Goal: Transaction & Acquisition: Purchase product/service

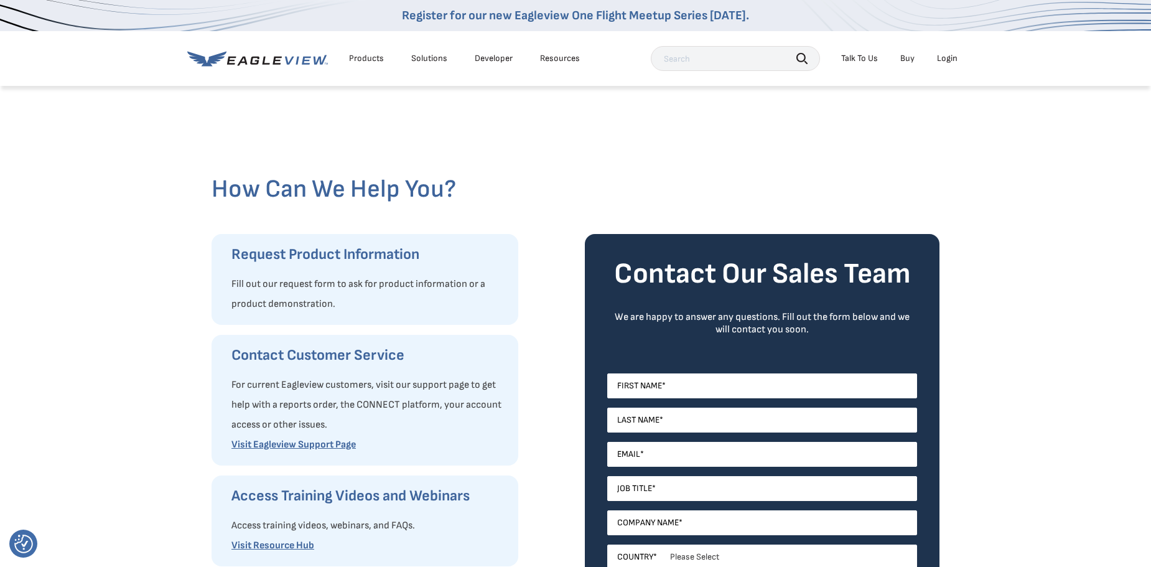
click at [902, 59] on link "Buy" at bounding box center [907, 58] width 14 height 11
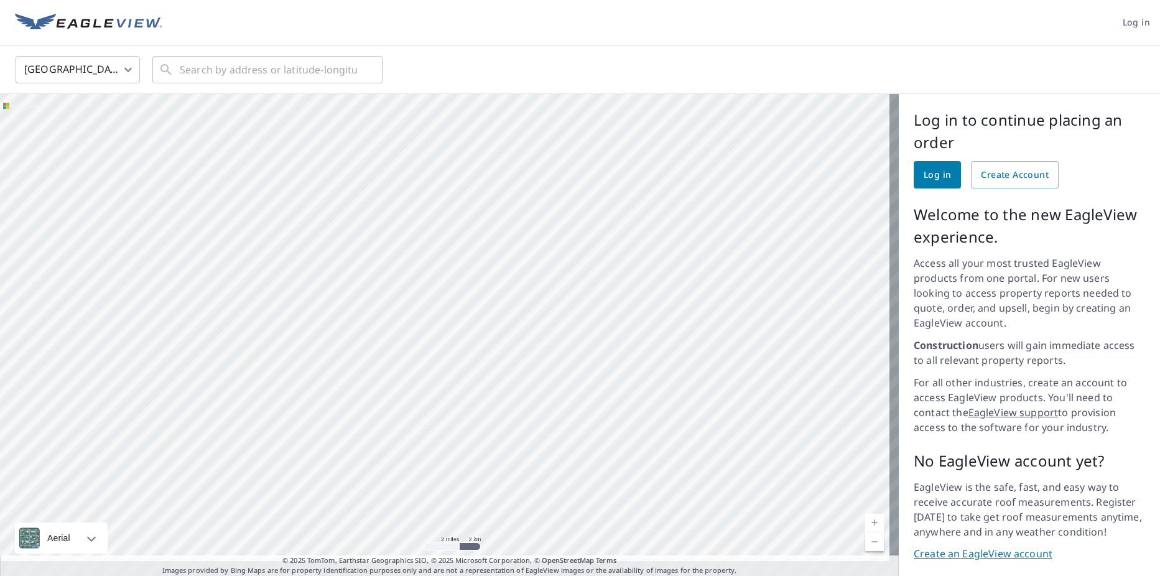
drag, startPoint x: 675, startPoint y: 348, endPoint x: 241, endPoint y: 318, distance: 435.1
click at [241, 318] on div at bounding box center [449, 335] width 899 height 482
drag, startPoint x: 696, startPoint y: 363, endPoint x: 650, endPoint y: 498, distance: 142.6
click at [650, 498] on div at bounding box center [449, 335] width 899 height 482
drag, startPoint x: 504, startPoint y: 316, endPoint x: 667, endPoint y: 573, distance: 304.2
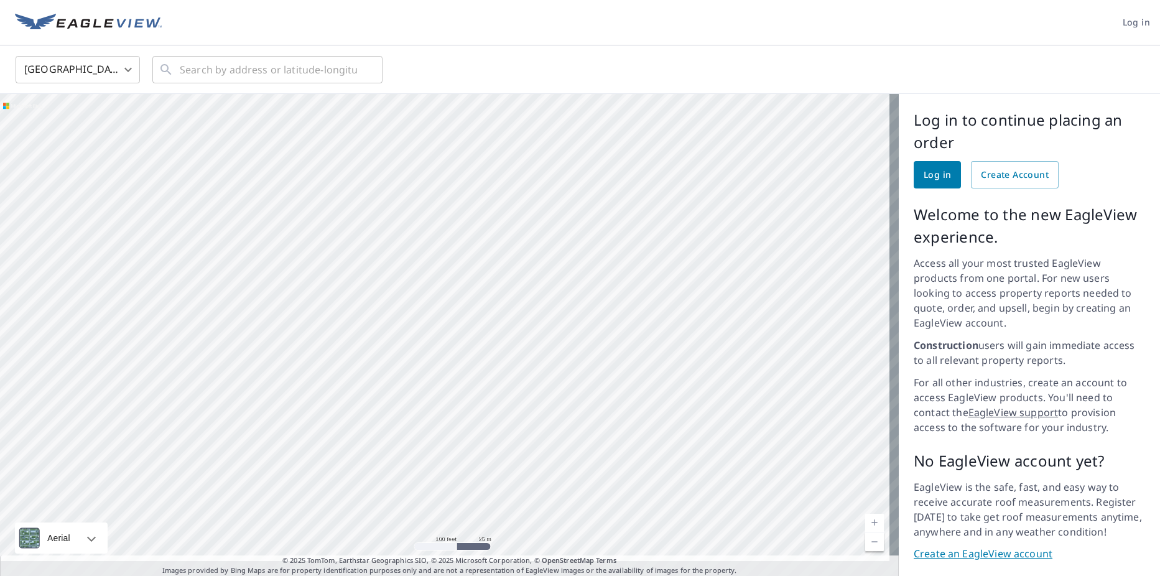
click at [667, 573] on div "Log in United States US ​ ​ Aerial Road A standard road map Aerial A detailed l…" at bounding box center [580, 288] width 1160 height 576
drag, startPoint x: 706, startPoint y: 280, endPoint x: 699, endPoint y: 460, distance: 179.9
click at [699, 460] on div at bounding box center [449, 335] width 899 height 482
drag, startPoint x: 708, startPoint y: 300, endPoint x: 680, endPoint y: 498, distance: 200.4
click at [680, 498] on div at bounding box center [449, 335] width 899 height 482
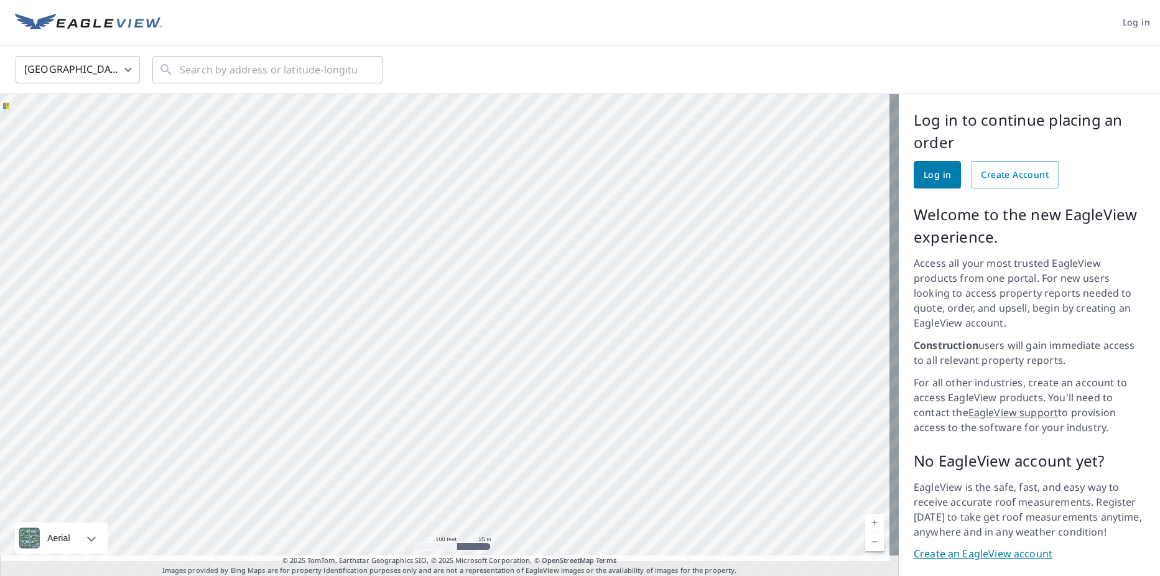
drag, startPoint x: 735, startPoint y: 325, endPoint x: 723, endPoint y: 399, distance: 74.3
click at [723, 399] on div at bounding box center [449, 335] width 899 height 482
drag, startPoint x: 569, startPoint y: 421, endPoint x: 656, endPoint y: 494, distance: 113.5
click at [656, 494] on div at bounding box center [449, 335] width 899 height 482
drag, startPoint x: 660, startPoint y: 379, endPoint x: 634, endPoint y: 490, distance: 113.7
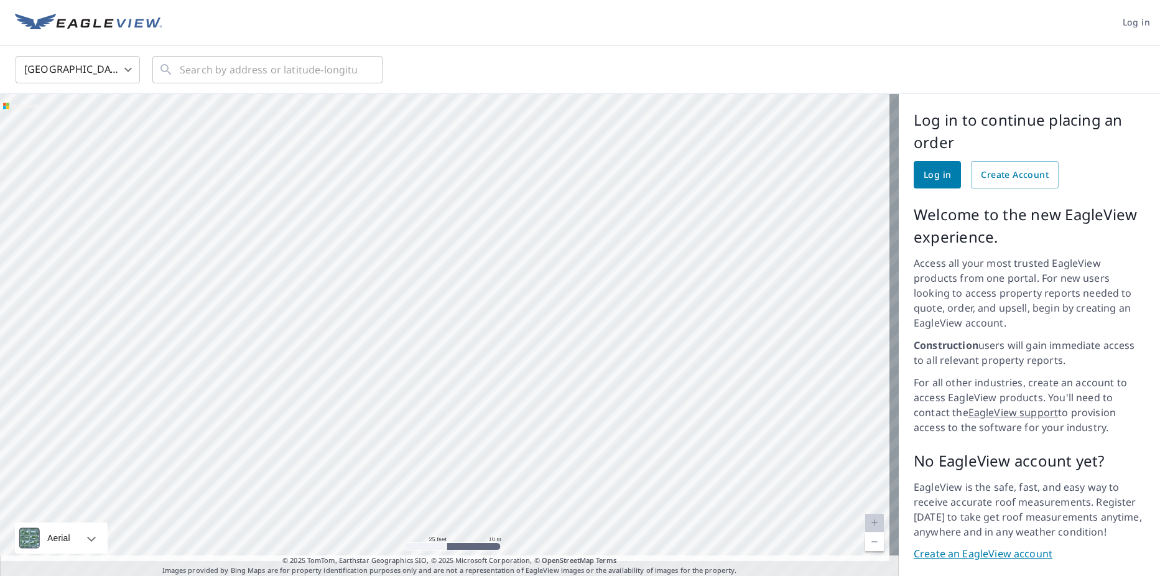
click at [634, 490] on div at bounding box center [449, 335] width 899 height 482
drag, startPoint x: 646, startPoint y: 440, endPoint x: 334, endPoint y: 257, distance: 361.0
click at [285, 206] on div at bounding box center [449, 335] width 899 height 482
click at [1012, 547] on link "Create an EagleView account" at bounding box center [1029, 554] width 231 height 14
